Goal: Information Seeking & Learning: Understand process/instructions

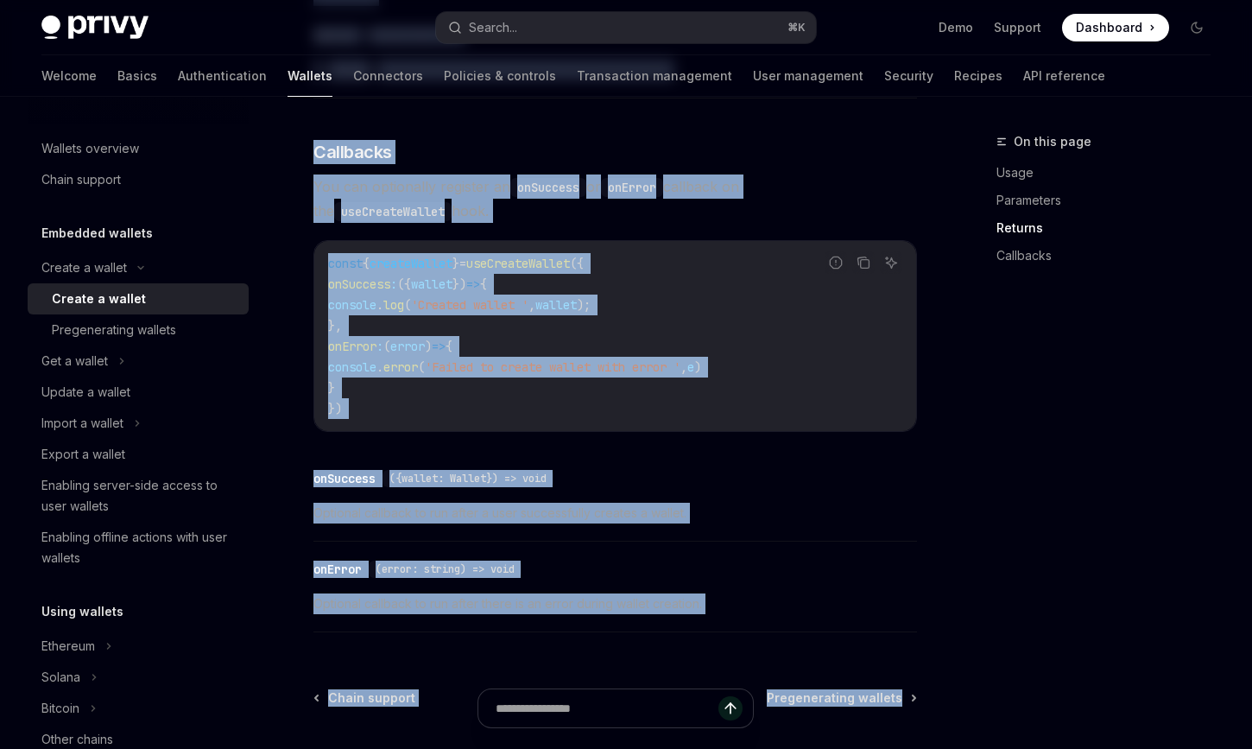
scroll to position [1384, 0]
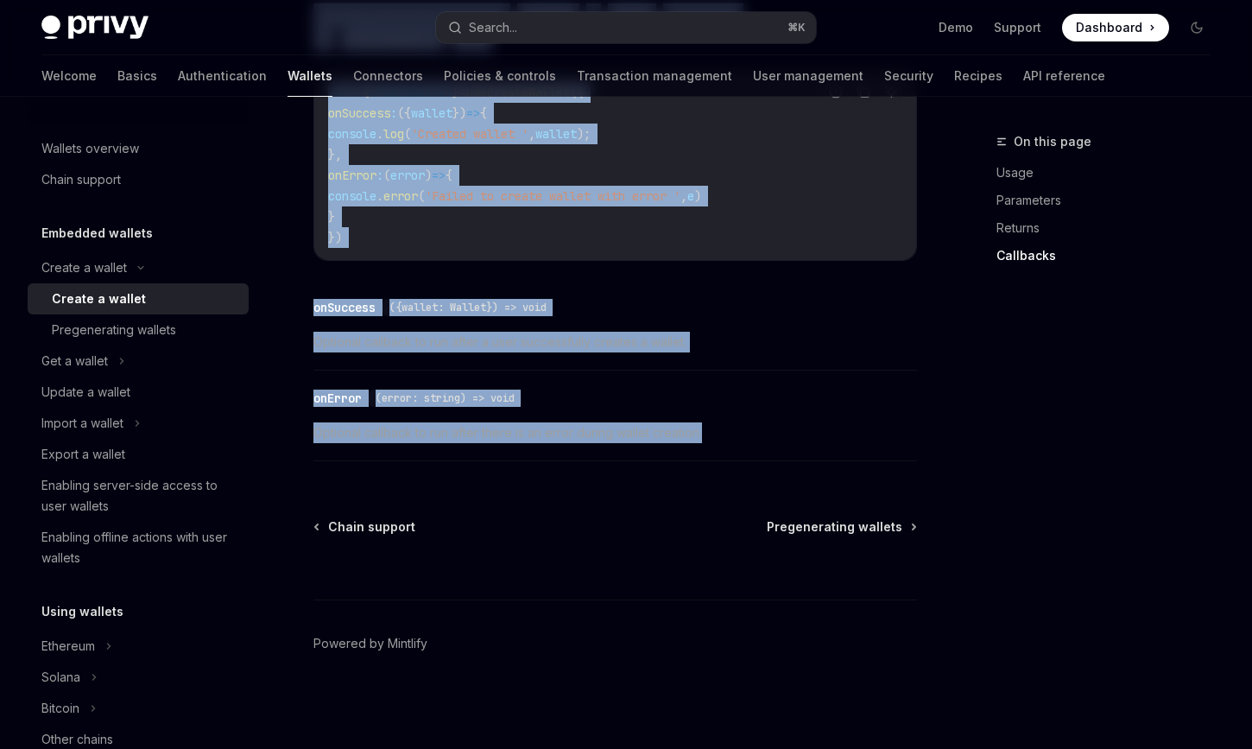
drag, startPoint x: 313, startPoint y: 166, endPoint x: 870, endPoint y: 437, distance: 619.6
copy div "Create a wallet OpenAI Open in ChatGPT OpenAI Open in ChatGPT Privy enables you…"
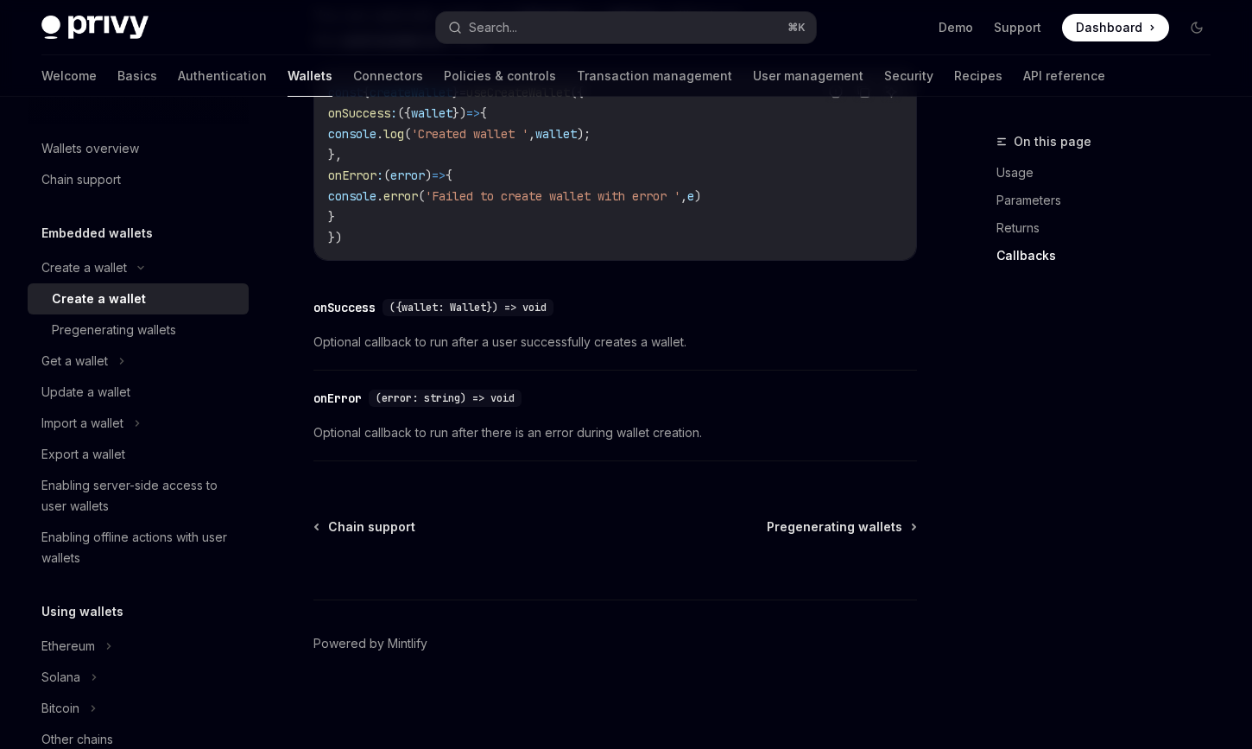
click at [831, 359] on div "​ onSuccess ({wallet: Wallet}) => void Optional callback to run after a user su…" at bounding box center [616, 329] width 604 height 82
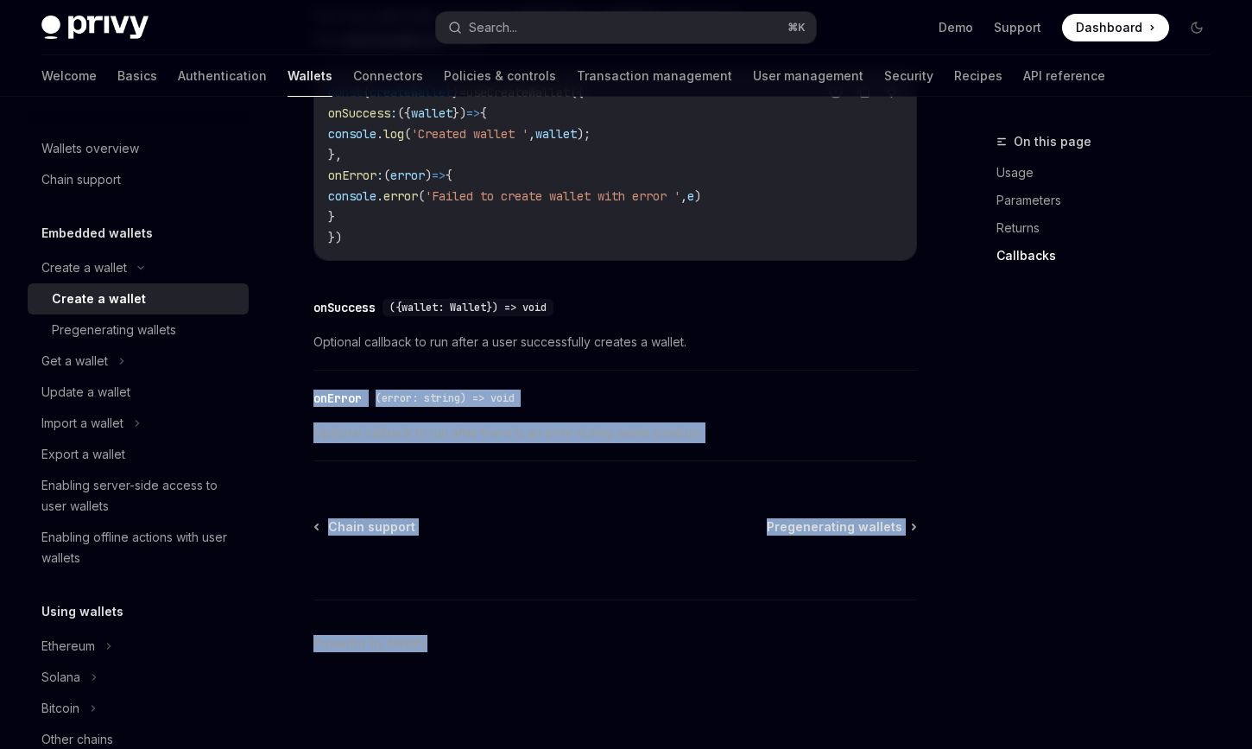
drag, startPoint x: 831, startPoint y: 359, endPoint x: 831, endPoint y: 757, distance: 397.3
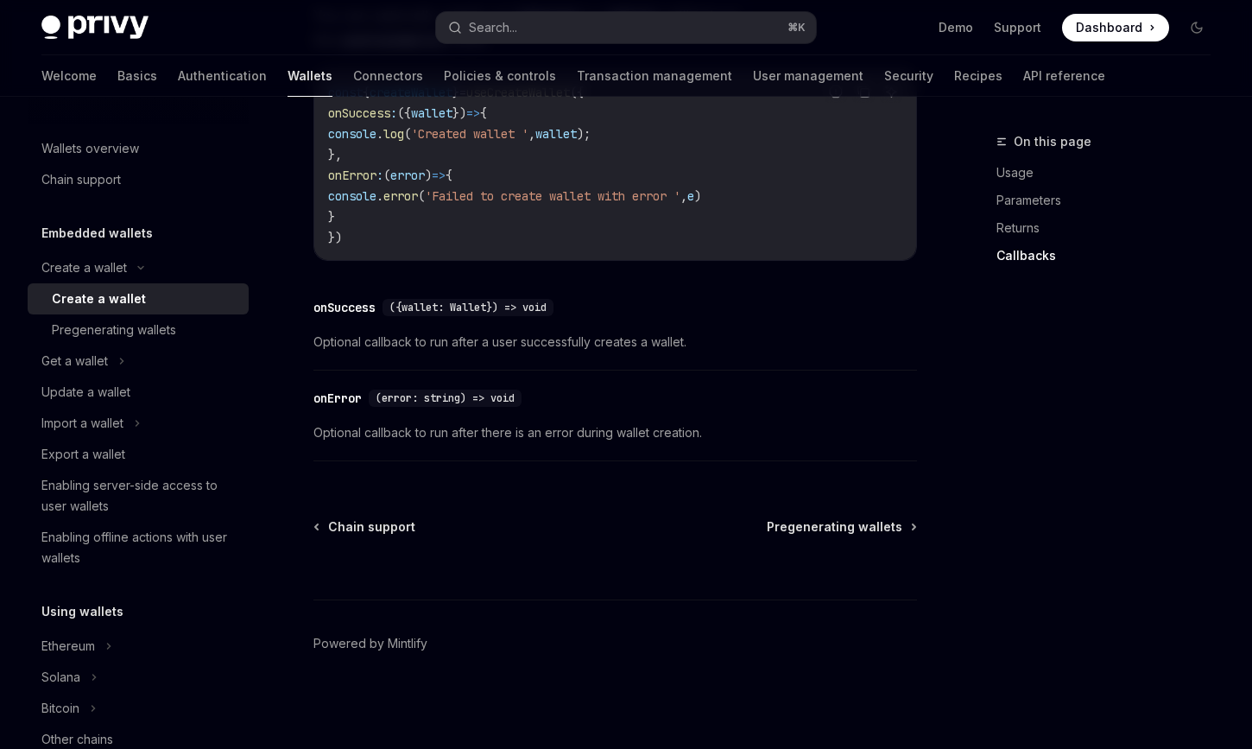
click at [1115, 480] on div "On this page Usage Parameters Returns Callbacks" at bounding box center [1093, 440] width 263 height 618
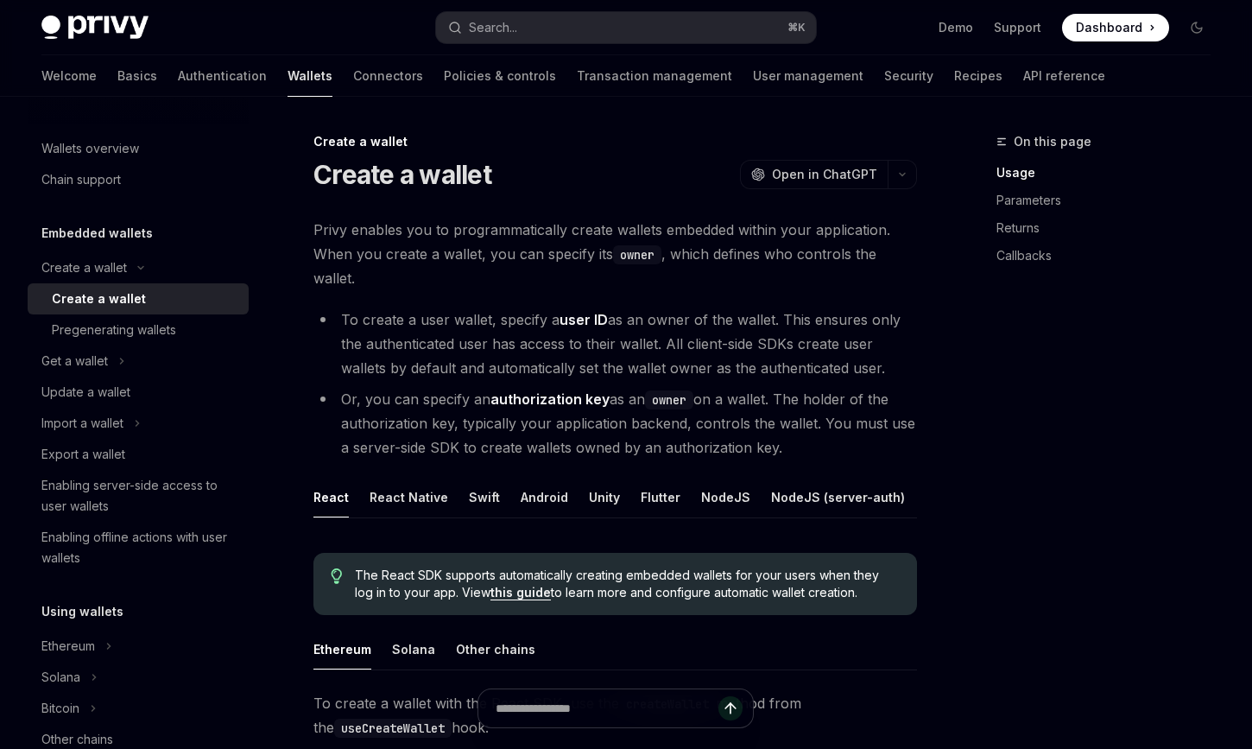
click at [420, 317] on li "To create a user wallet, specify a user ID as an owner of the wallet. This ensu…" at bounding box center [616, 343] width 604 height 73
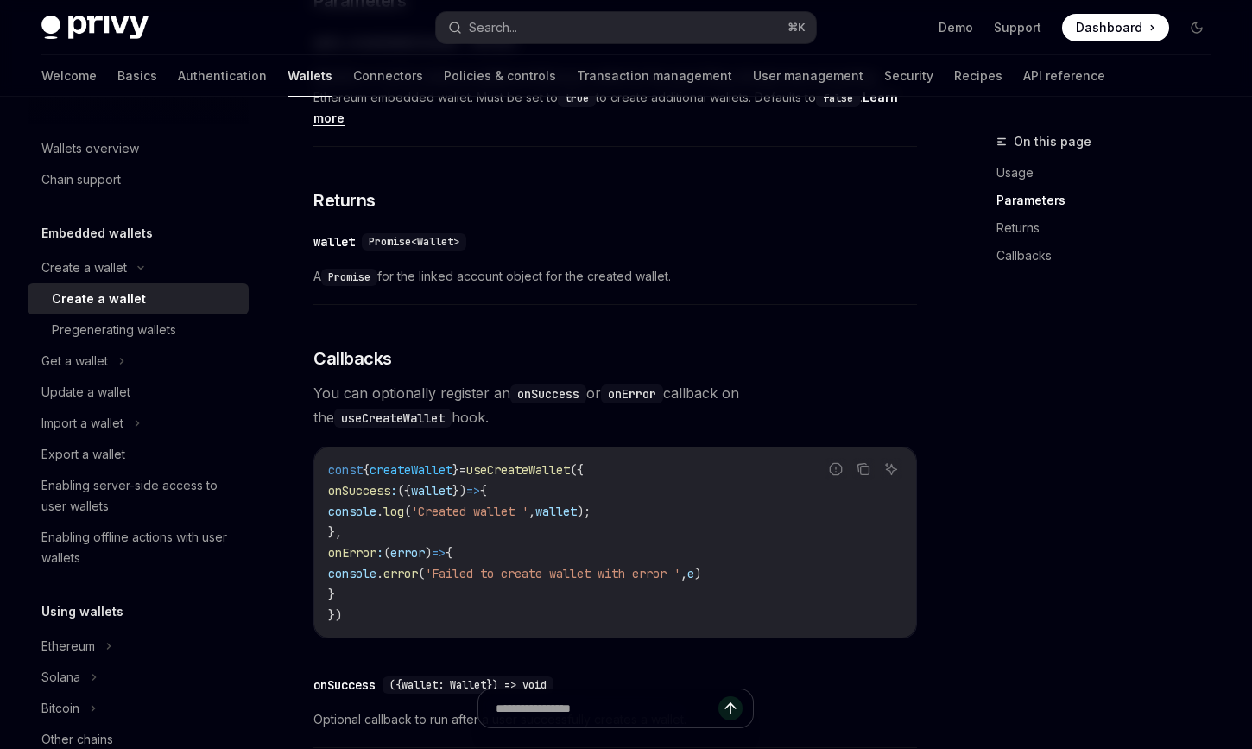
scroll to position [1012, 0]
